Goal: Task Accomplishment & Management: Use online tool/utility

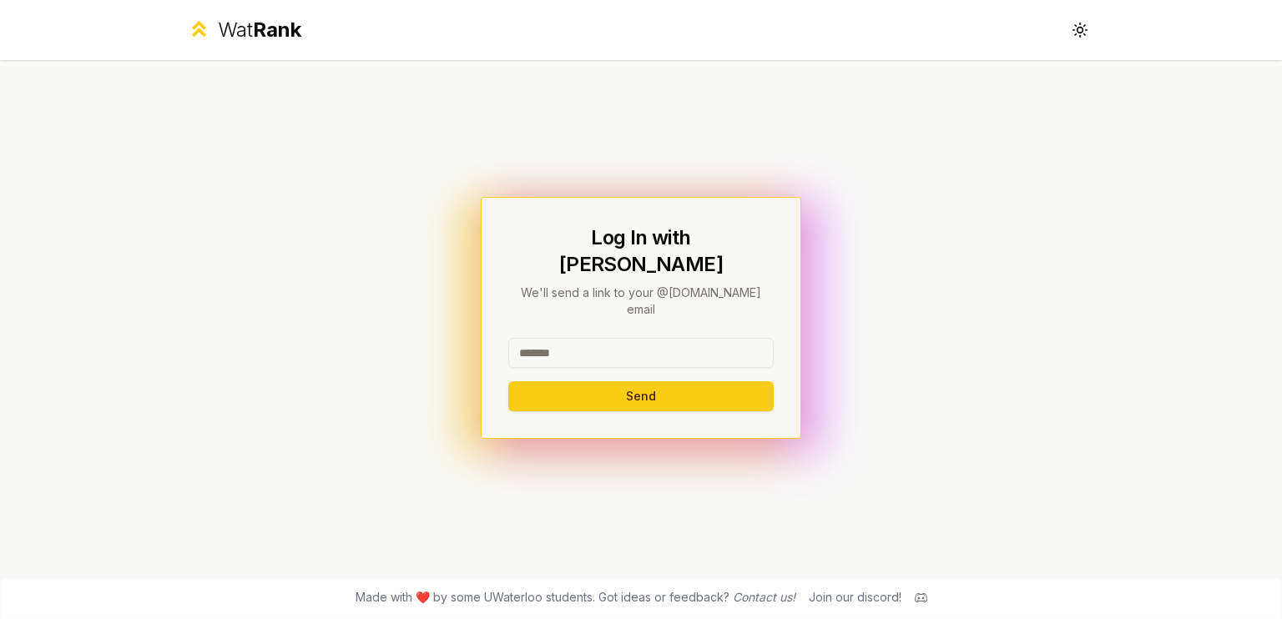
click at [591, 343] on input at bounding box center [640, 353] width 265 height 30
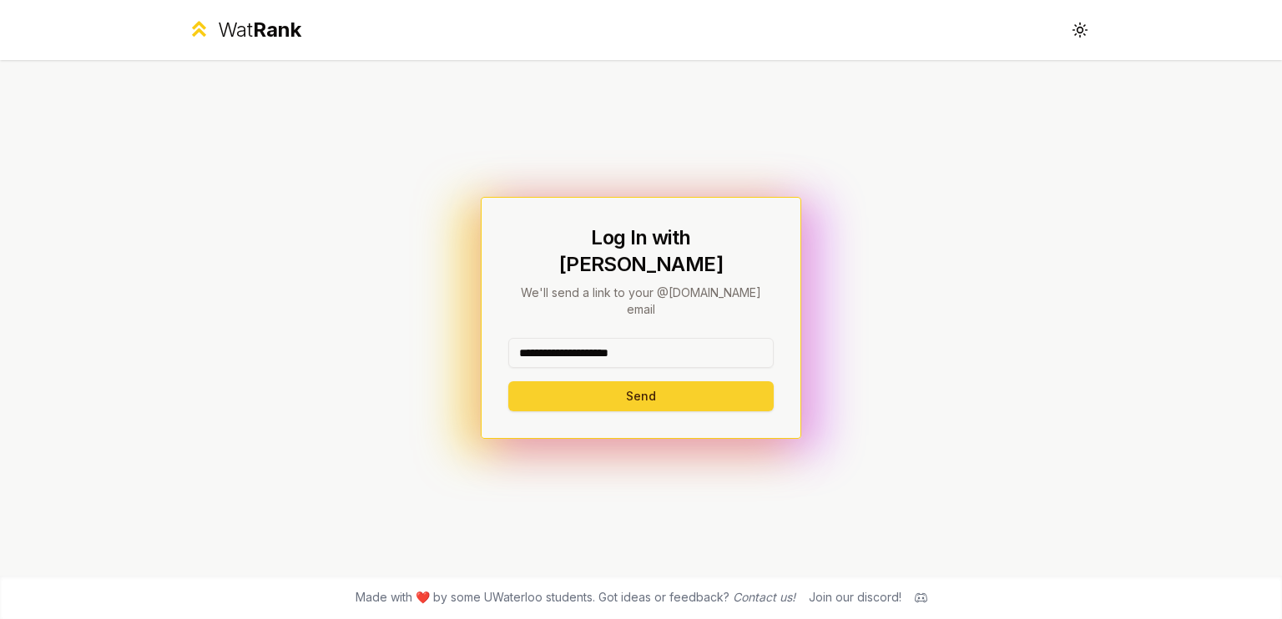
click at [611, 384] on button "Send" at bounding box center [640, 396] width 265 height 30
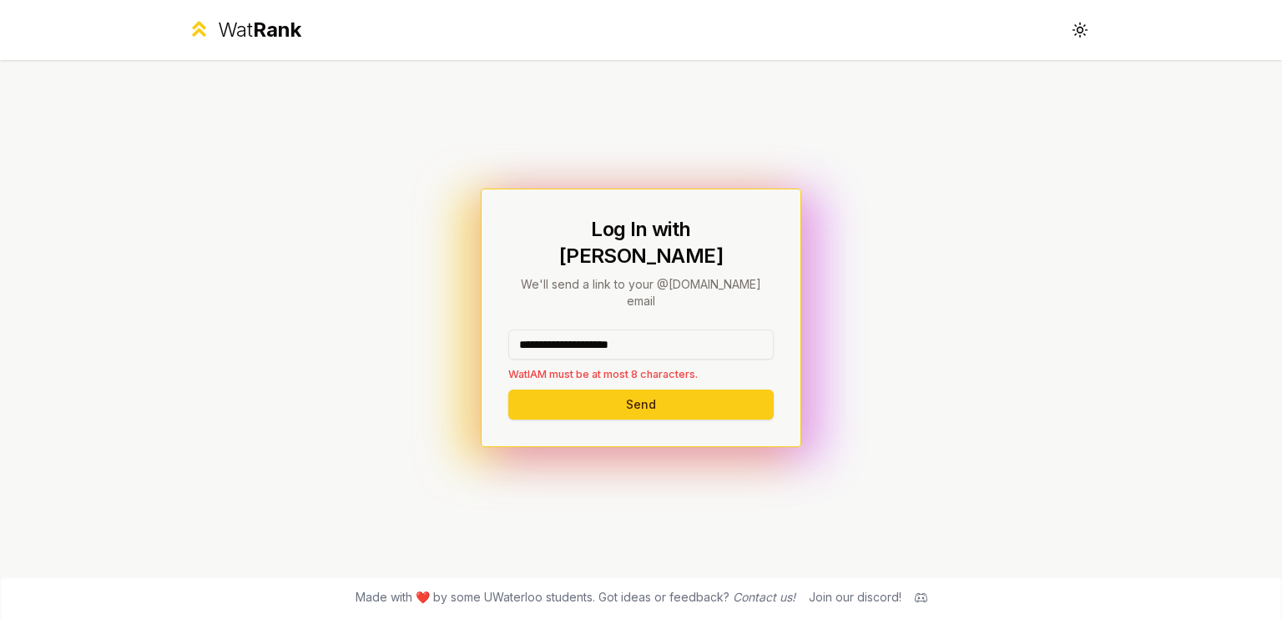
drag, startPoint x: 581, startPoint y: 316, endPoint x: 778, endPoint y: 317, distance: 196.9
click at [778, 317] on div "**********" at bounding box center [641, 318] width 320 height 258
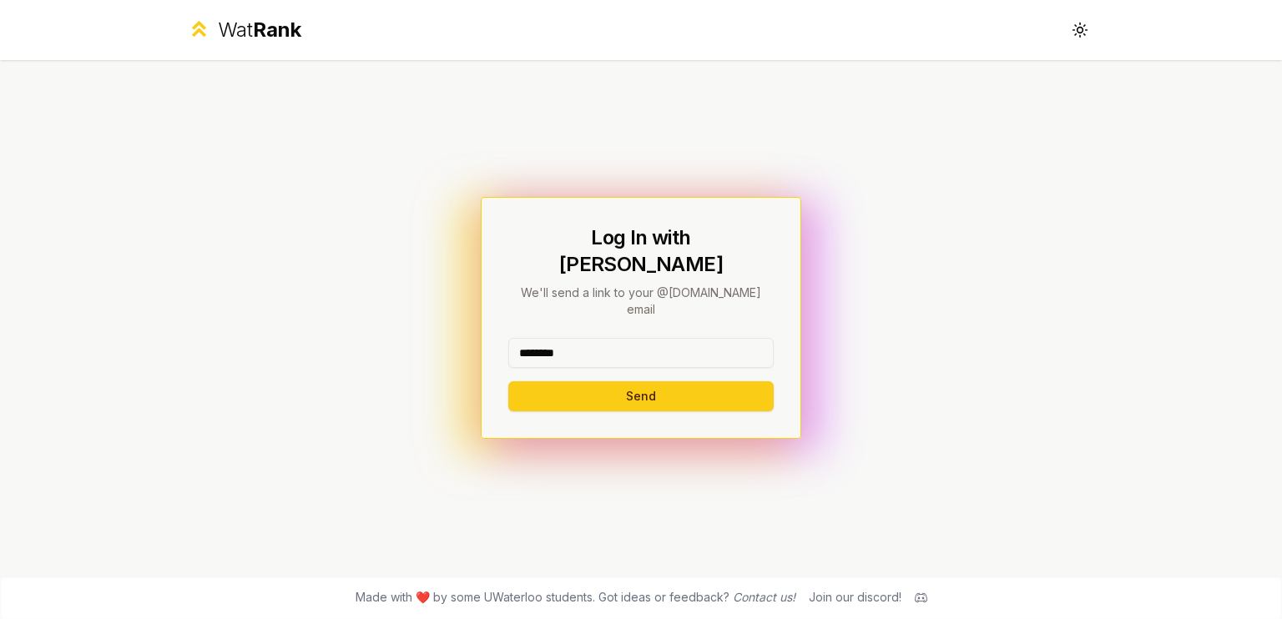
type input "********"
click at [508, 381] on button "Send" at bounding box center [640, 396] width 265 height 30
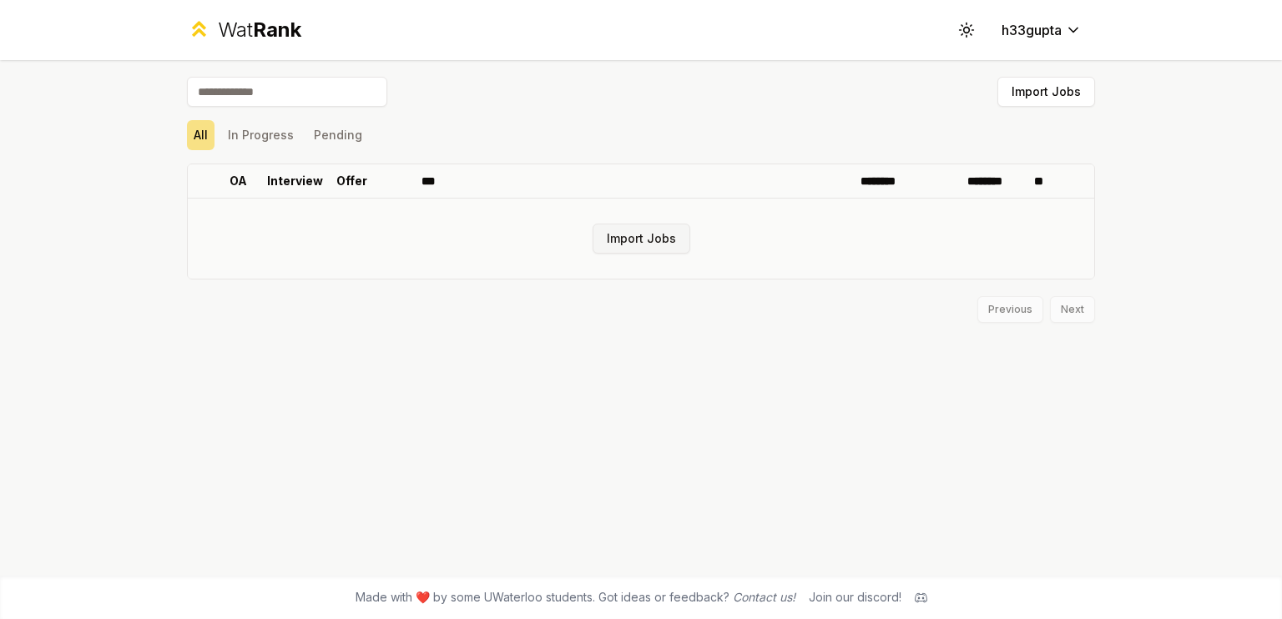
click at [627, 233] on button "Import Jobs" at bounding box center [641, 239] width 98 height 30
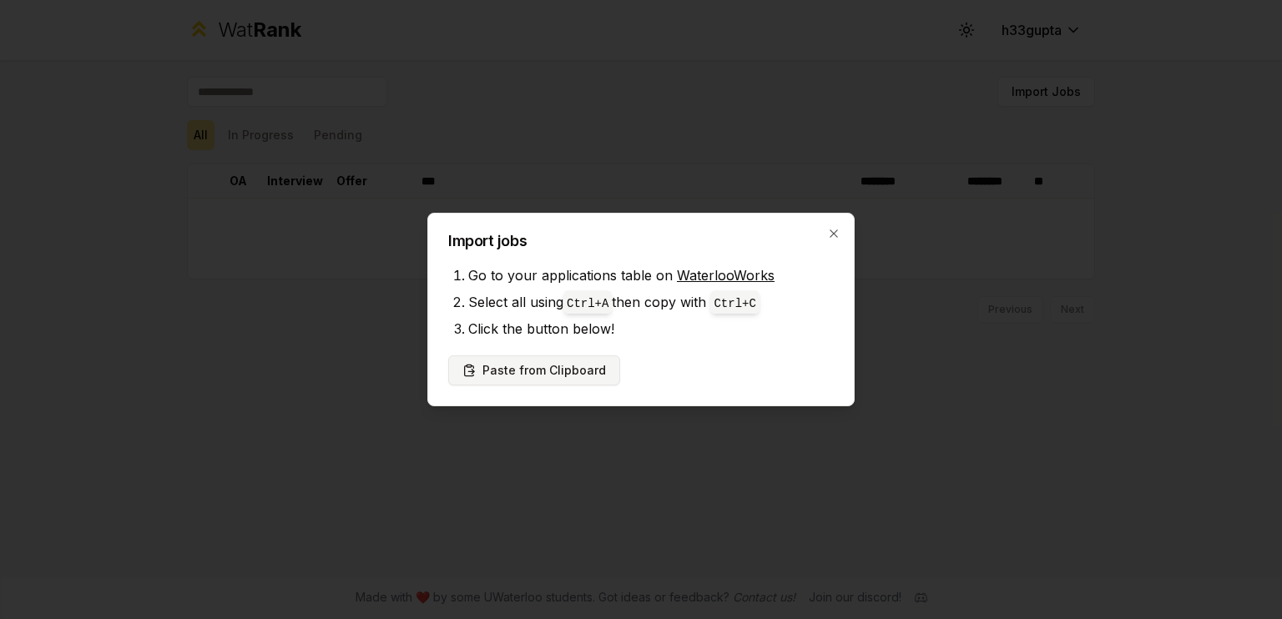
click at [545, 366] on button "Paste from Clipboard" at bounding box center [534, 370] width 172 height 30
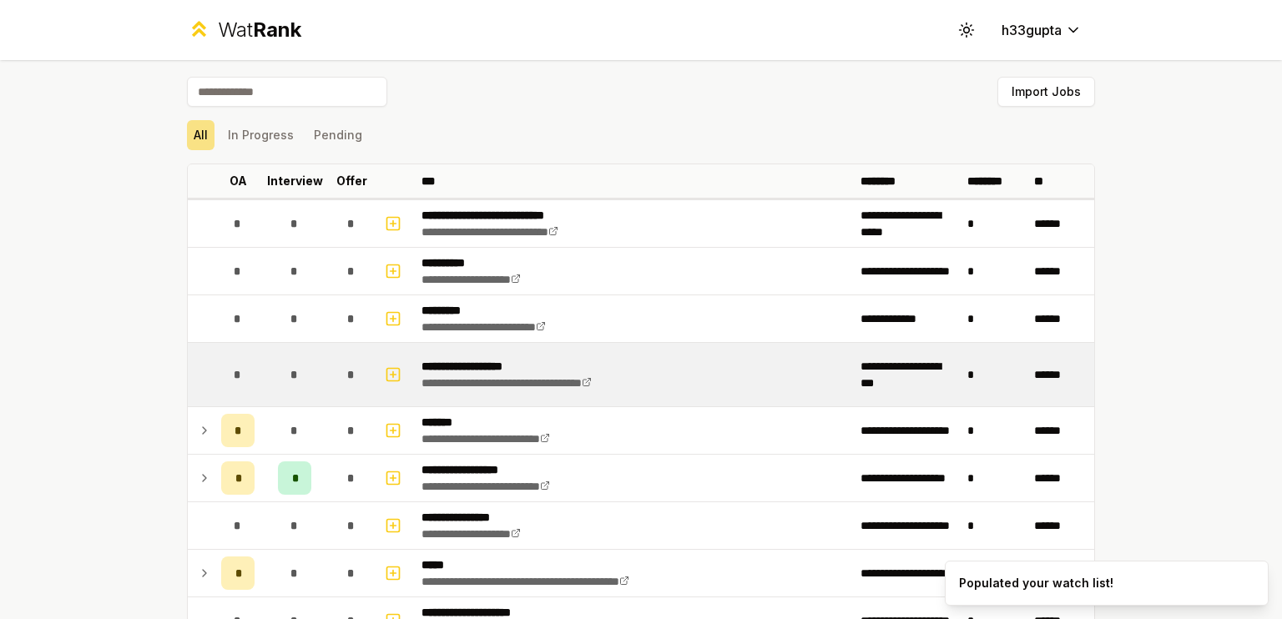
scroll to position [92, 0]
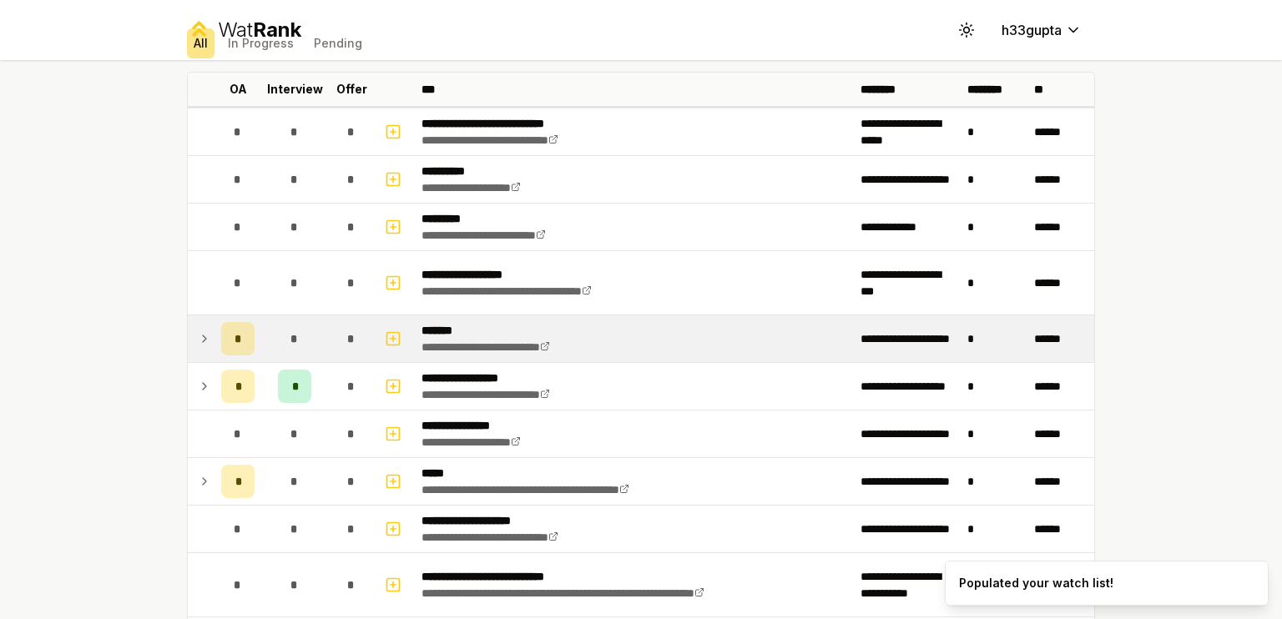
click at [189, 330] on td at bounding box center [201, 338] width 27 height 47
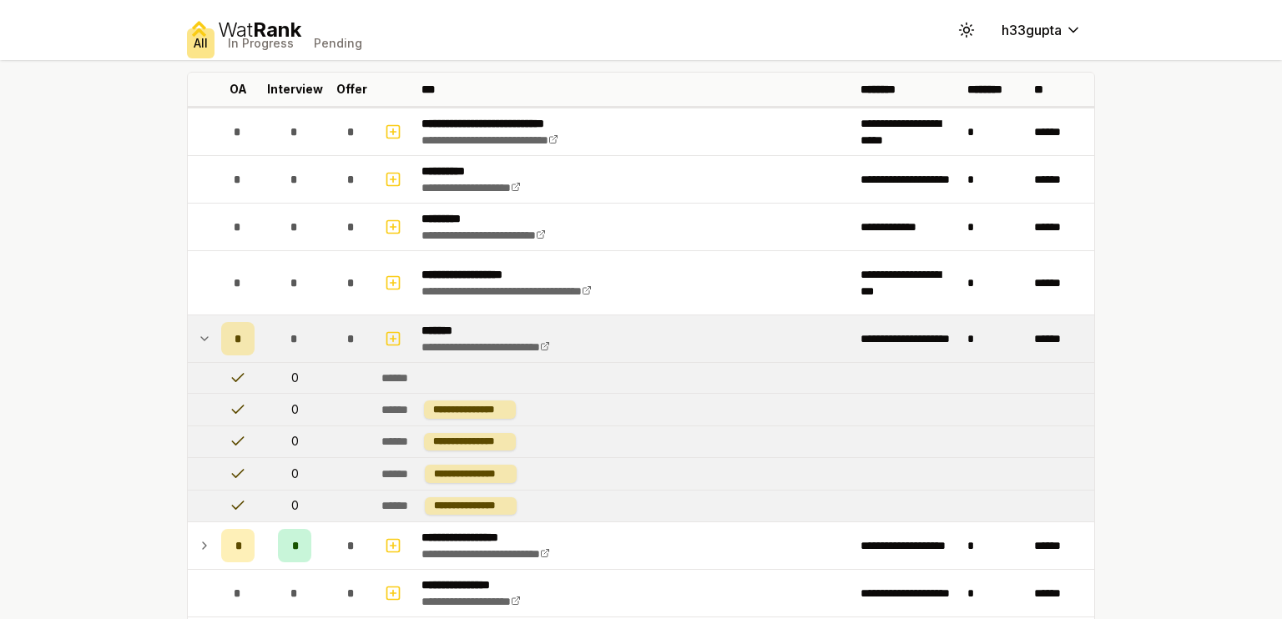
click at [189, 330] on td at bounding box center [201, 338] width 27 height 47
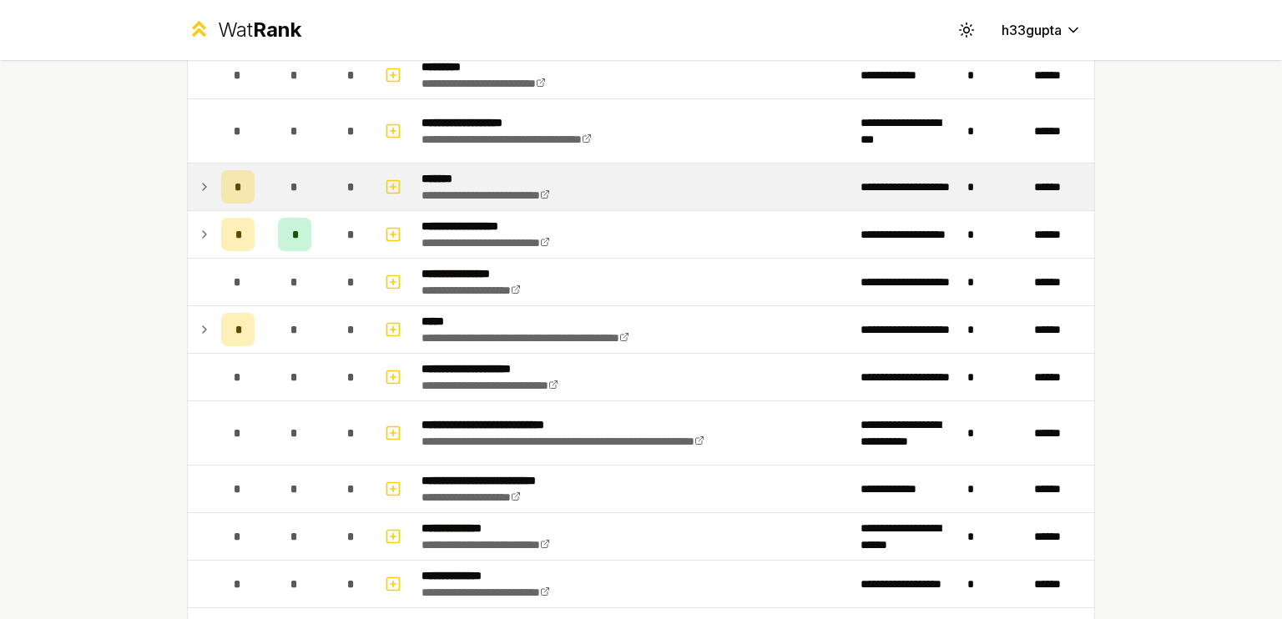
scroll to position [239, 0]
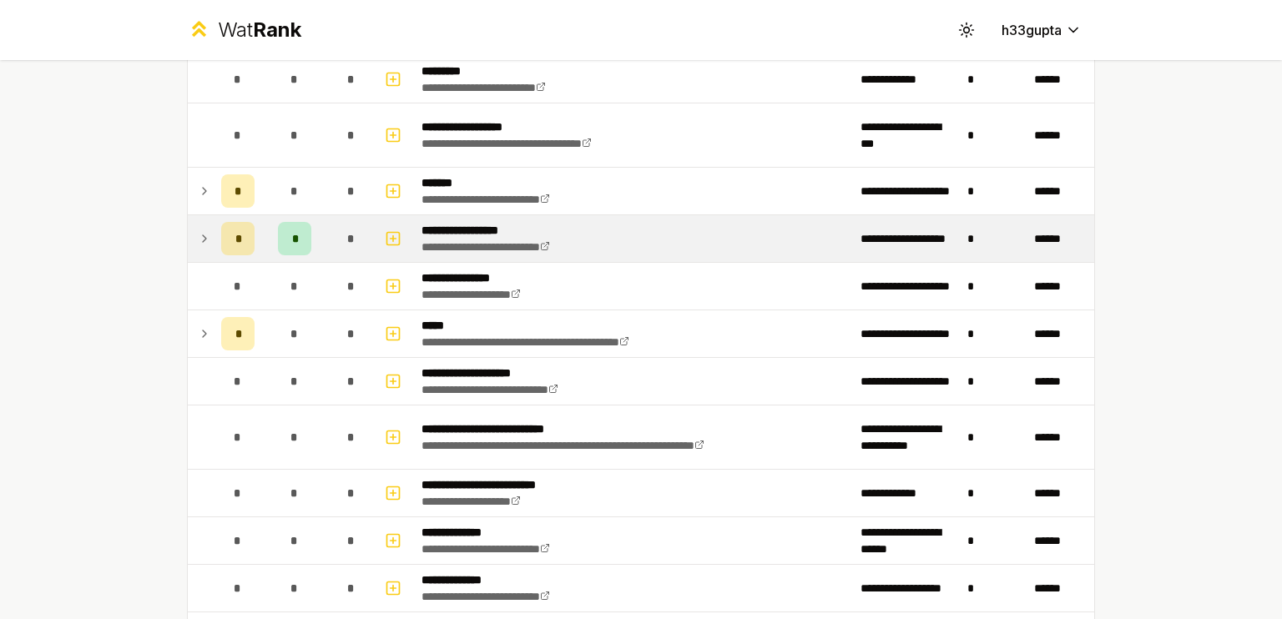
click at [204, 229] on td at bounding box center [201, 238] width 27 height 47
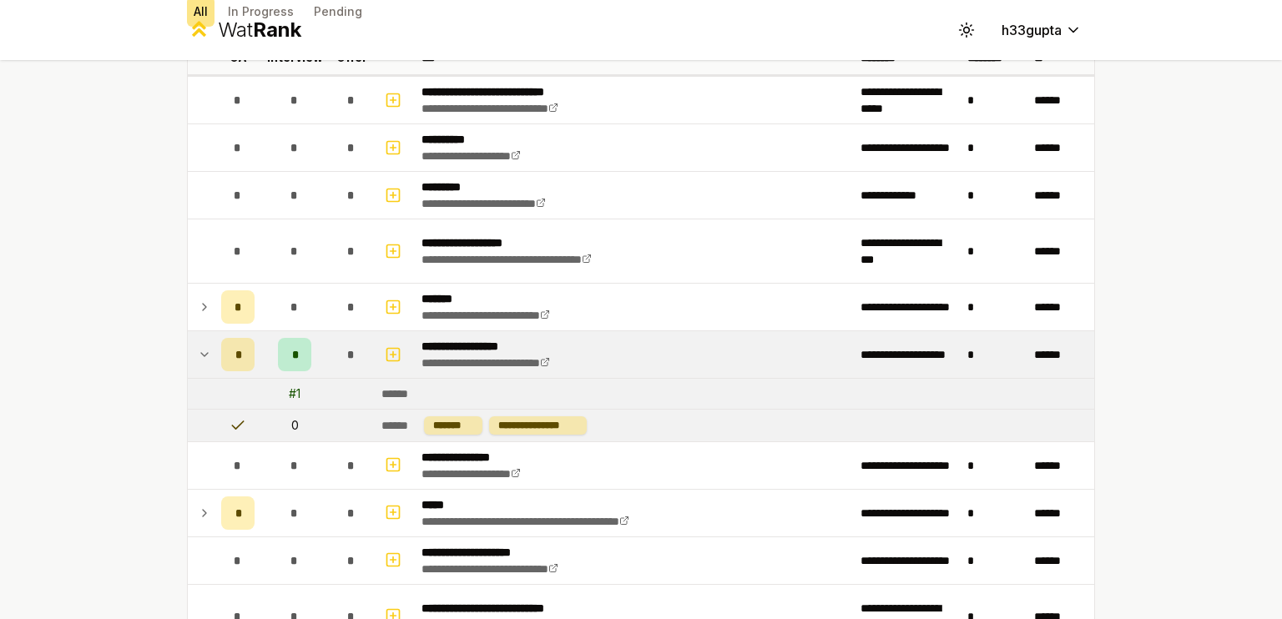
scroll to position [128, 0]
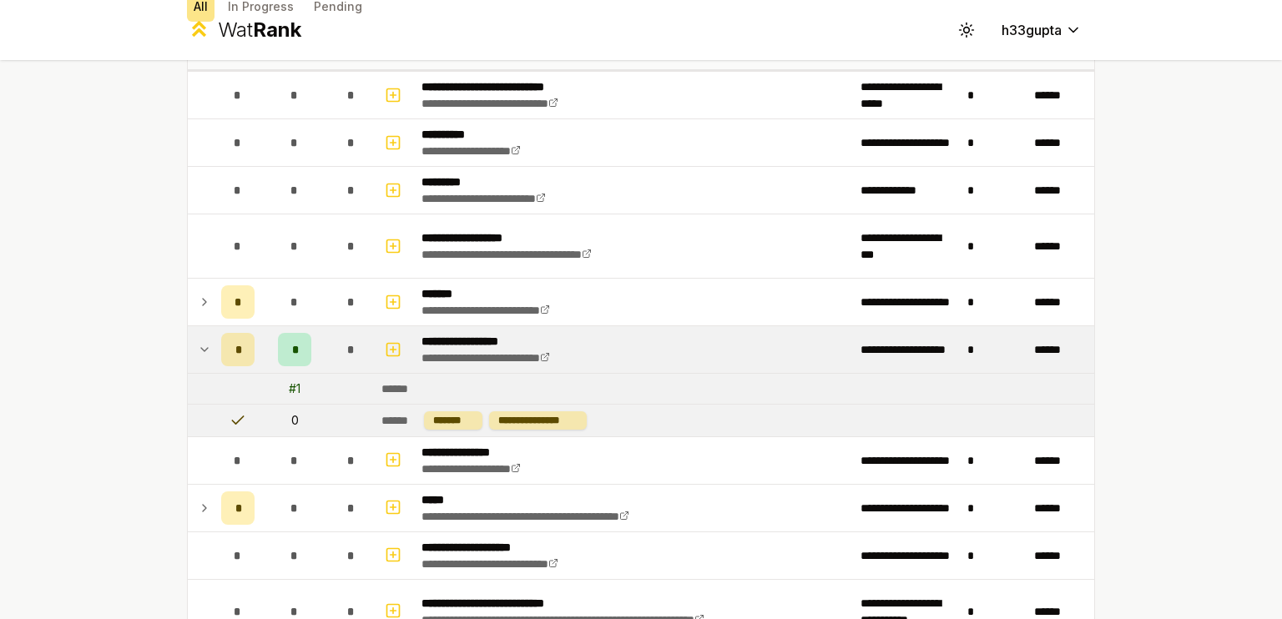
click at [198, 350] on icon at bounding box center [204, 350] width 13 height 20
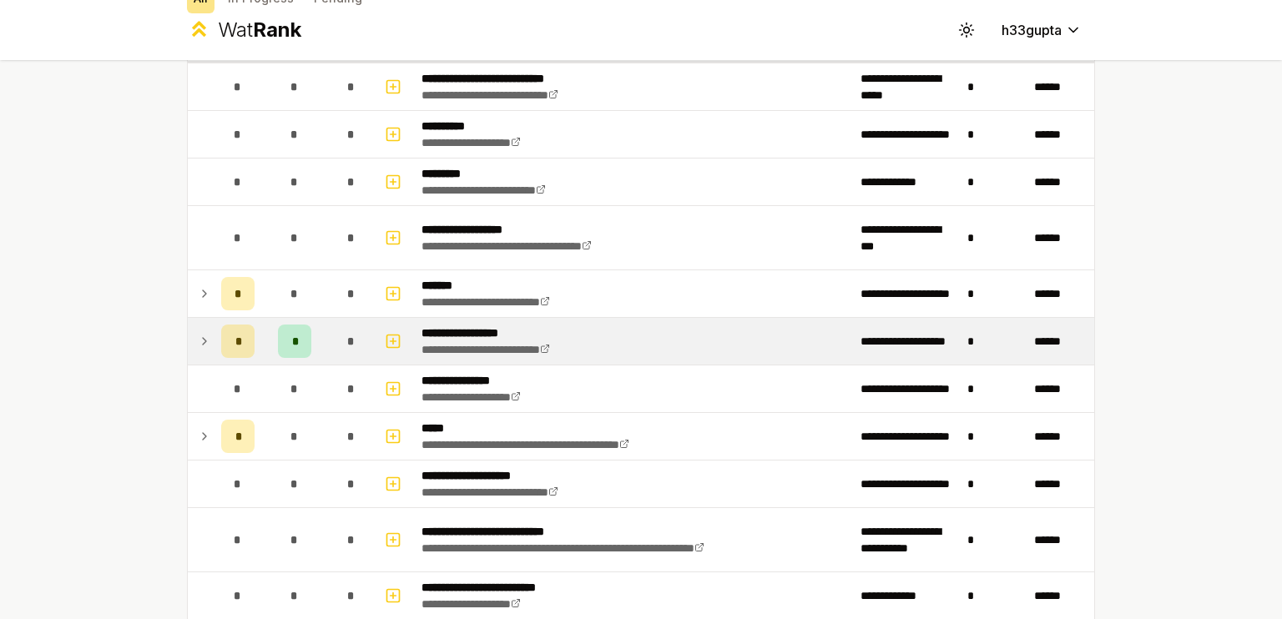
scroll to position [132, 0]
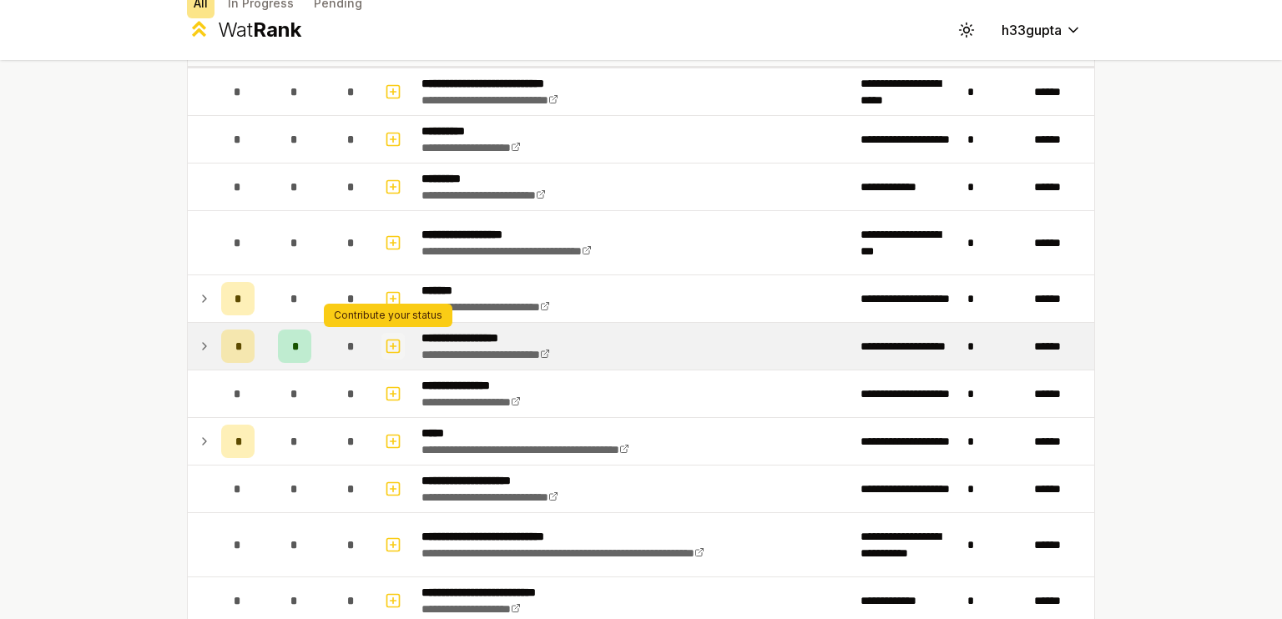
click at [387, 343] on rect "button" at bounding box center [393, 346] width 13 height 13
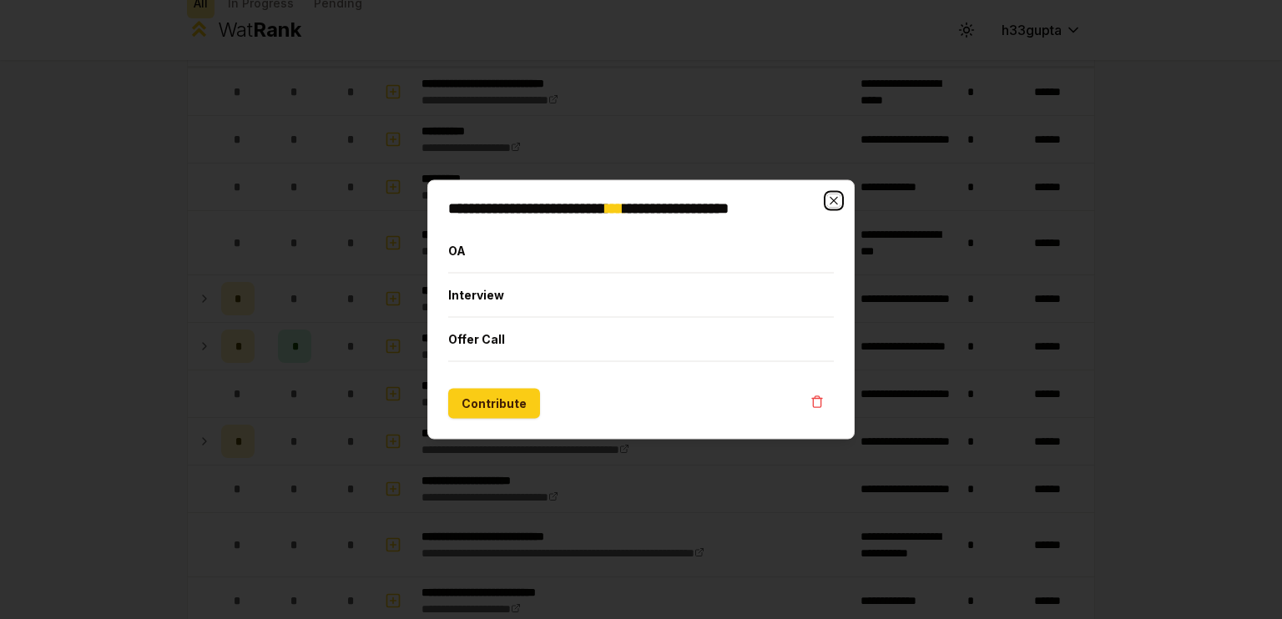
click at [836, 202] on icon "button" at bounding box center [833, 200] width 13 height 13
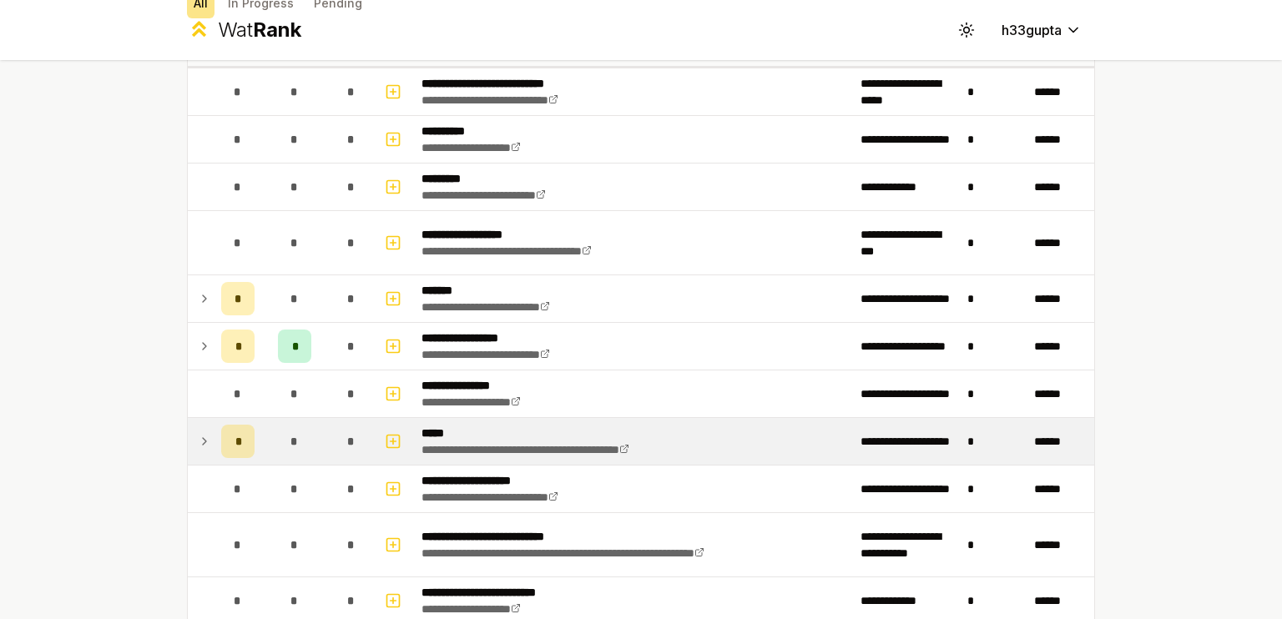
click at [198, 443] on icon at bounding box center [204, 441] width 13 height 20
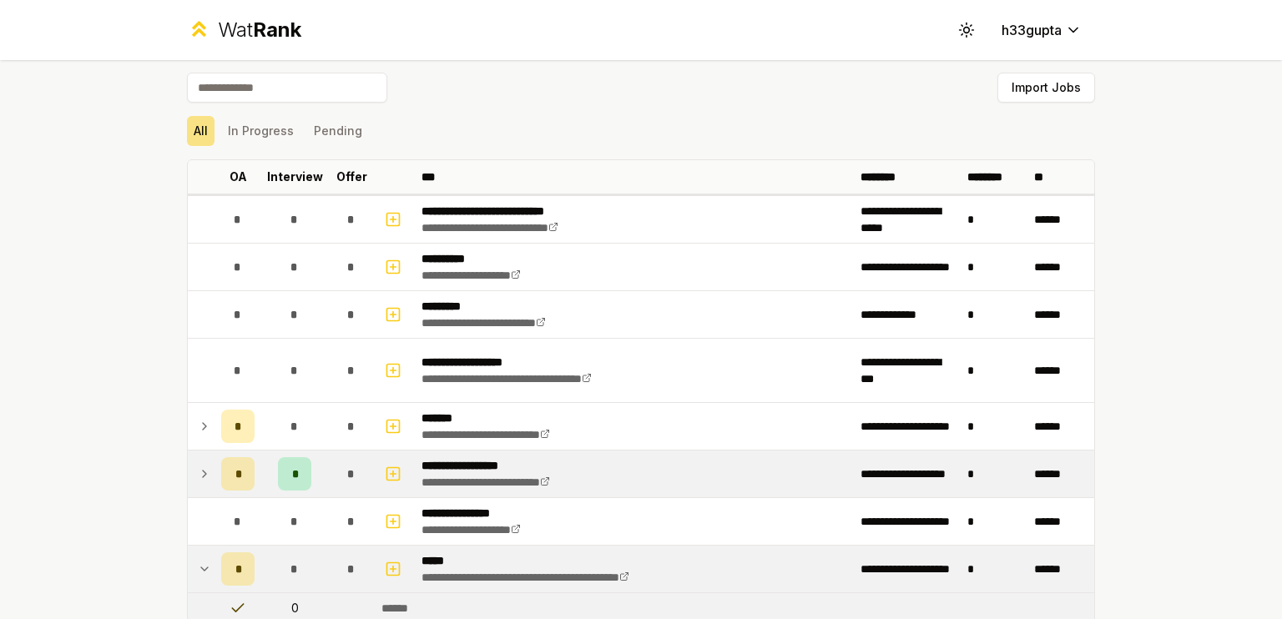
scroll to position [0, 0]
